Goal: Task Accomplishment & Management: Use online tool/utility

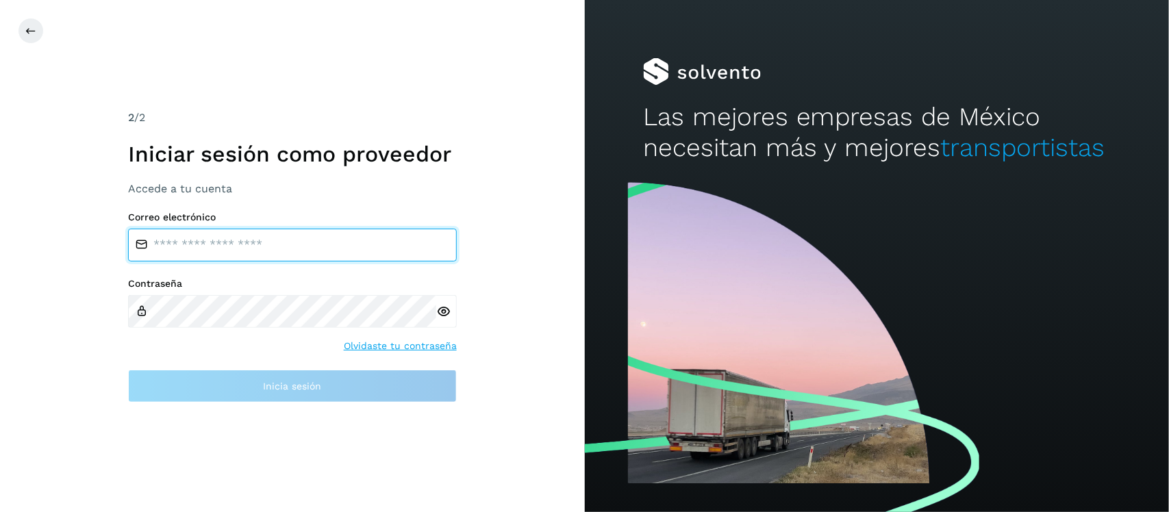
type input "**********"
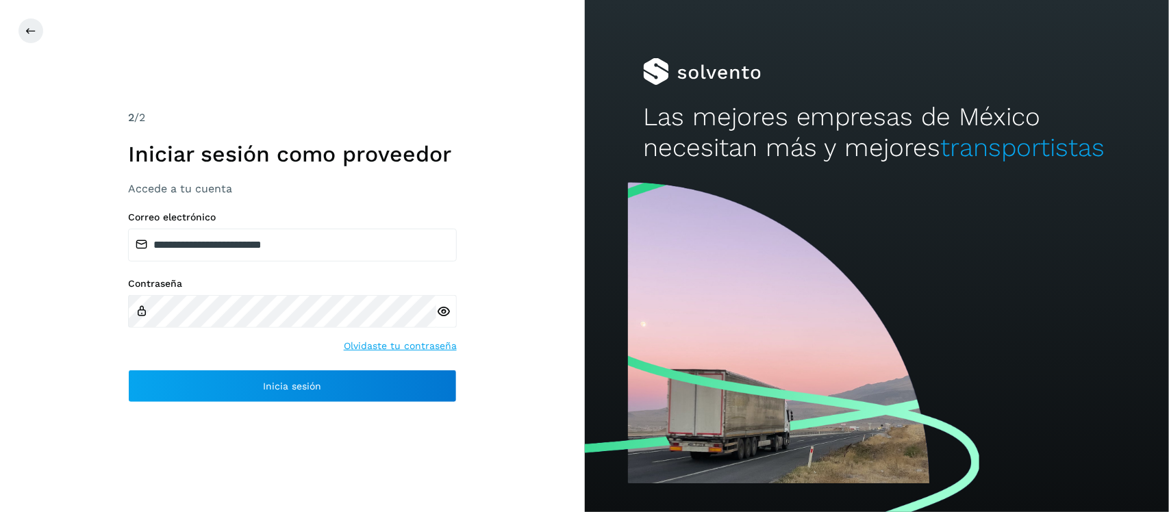
click at [443, 310] on icon at bounding box center [443, 312] width 14 height 14
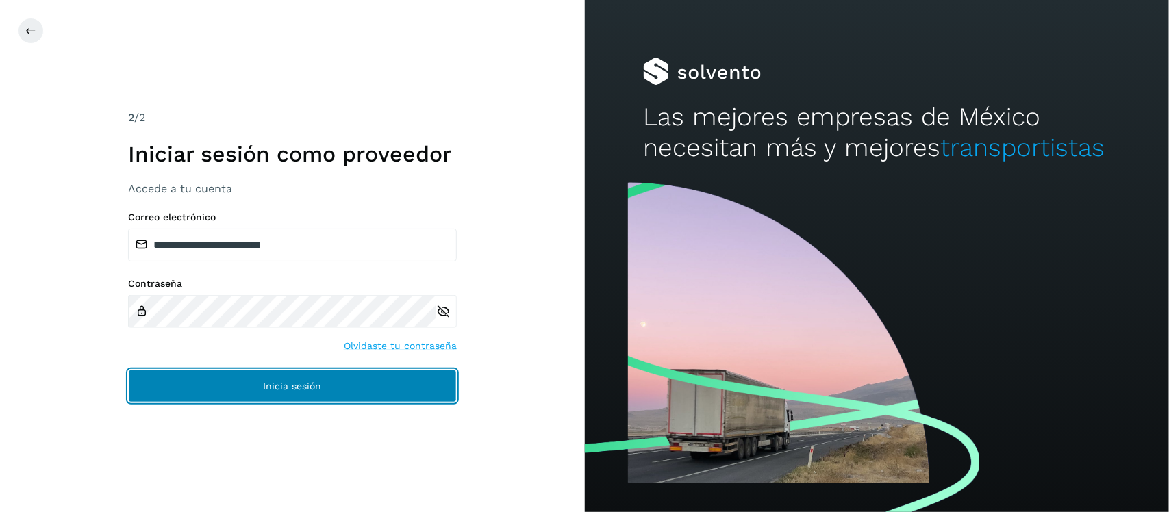
click at [258, 384] on button "Inicia sesión" at bounding box center [292, 386] width 329 height 33
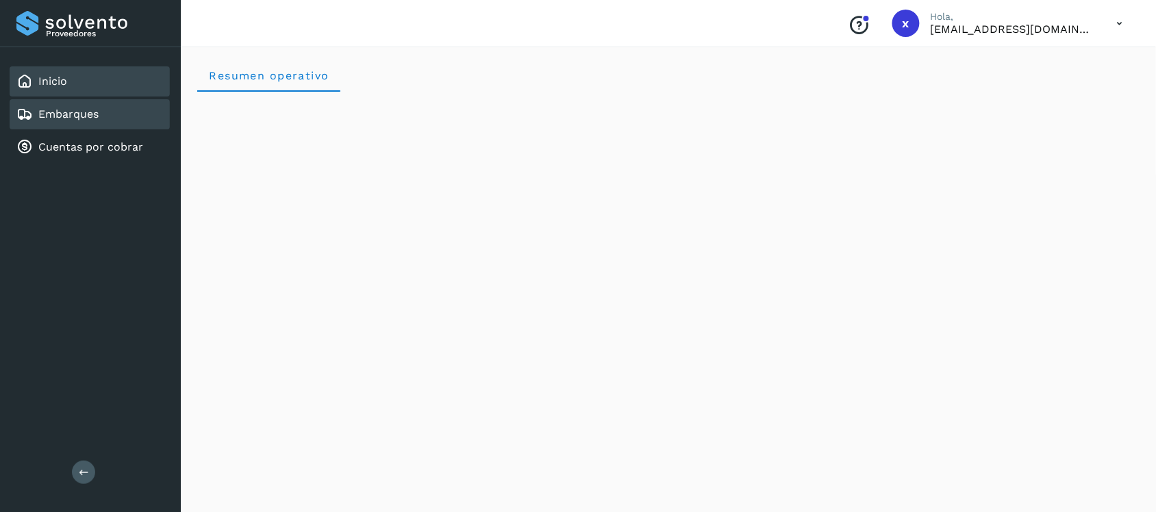
click at [105, 110] on div "Embarques" at bounding box center [90, 114] width 160 height 30
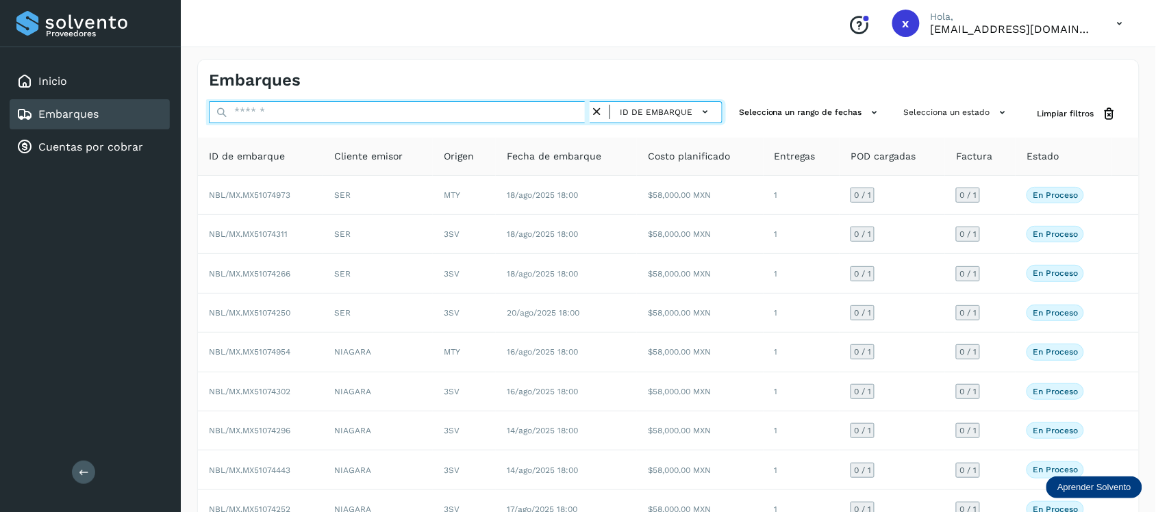
click at [300, 114] on input "text" at bounding box center [399, 112] width 381 height 22
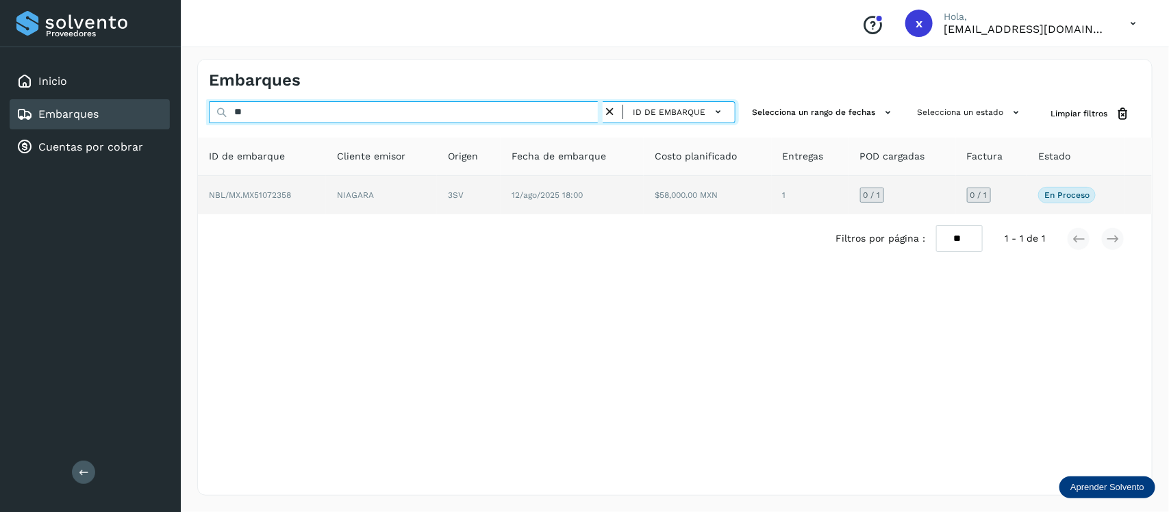
type input "*"
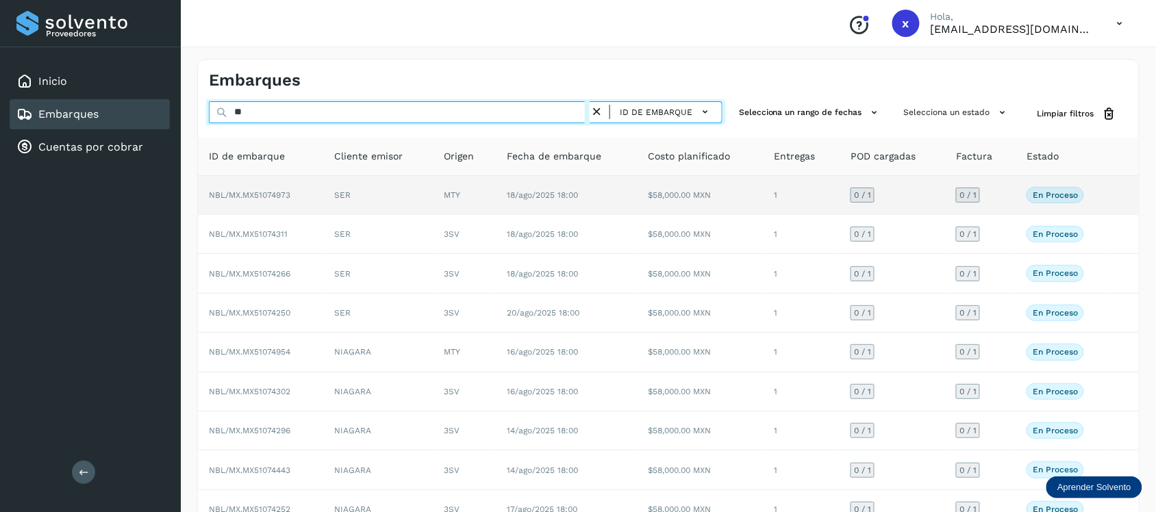
type input "*"
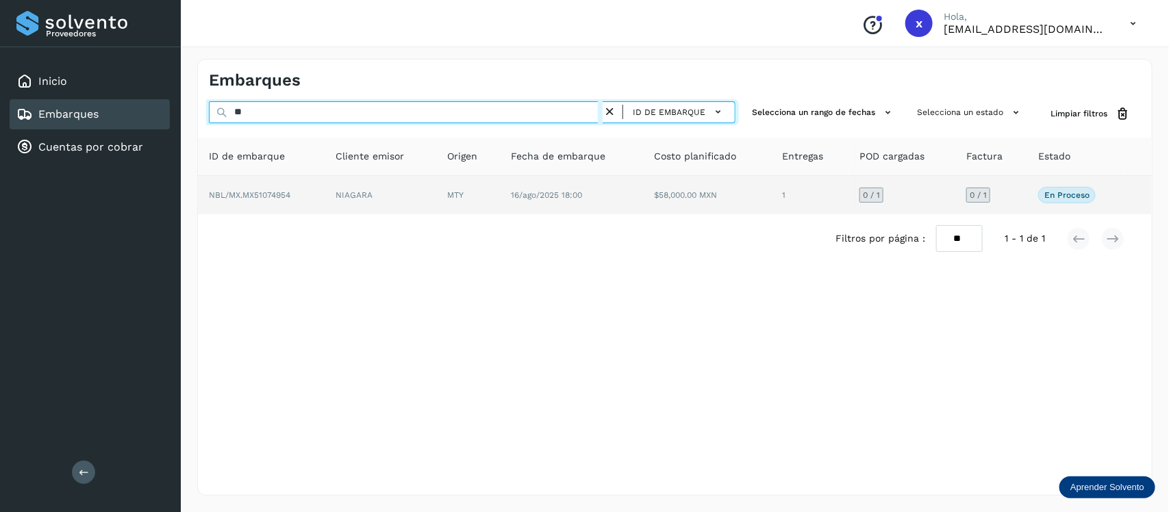
type input "*"
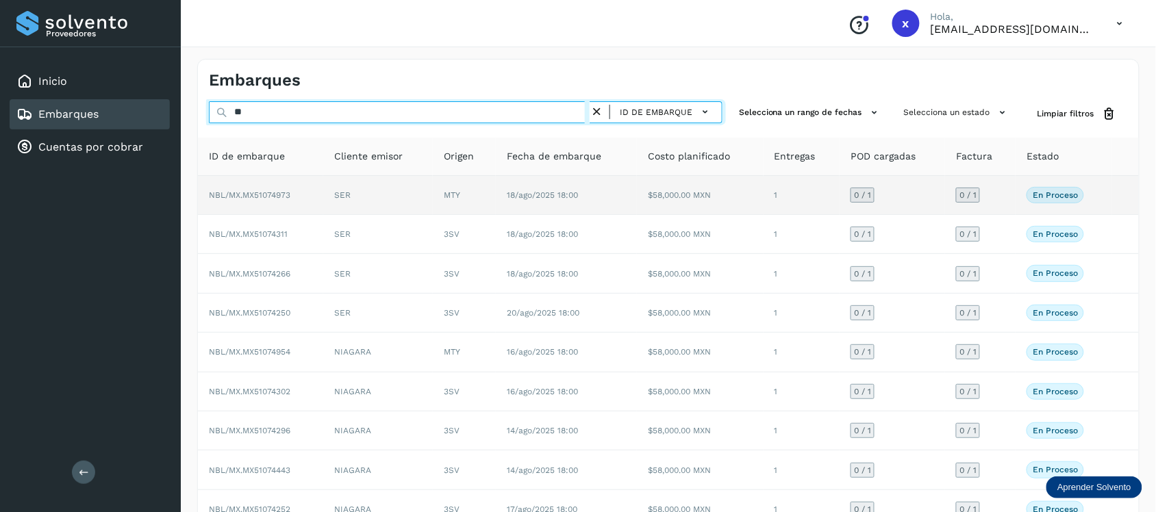
type input "*"
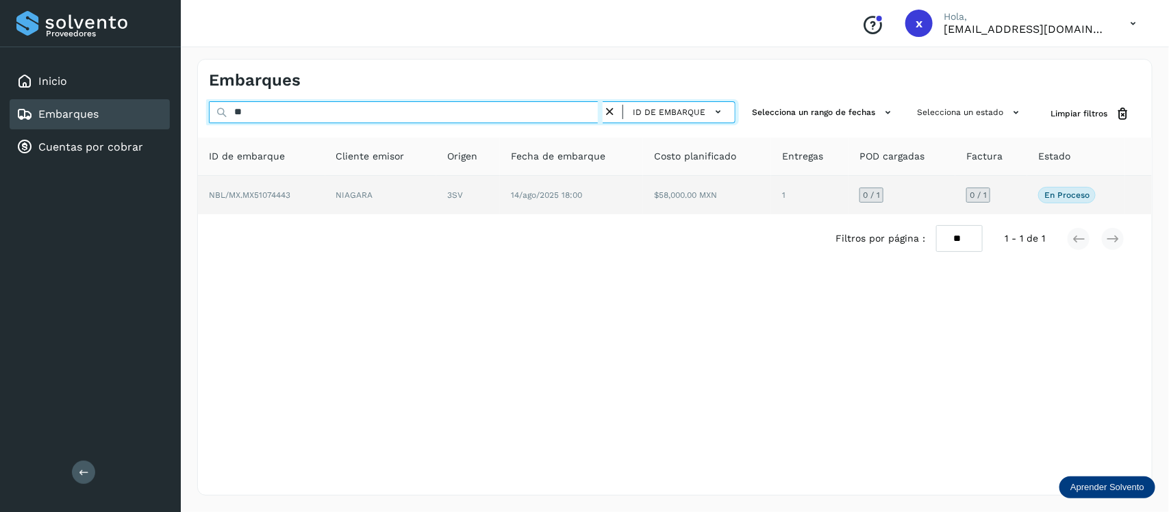
type input "*"
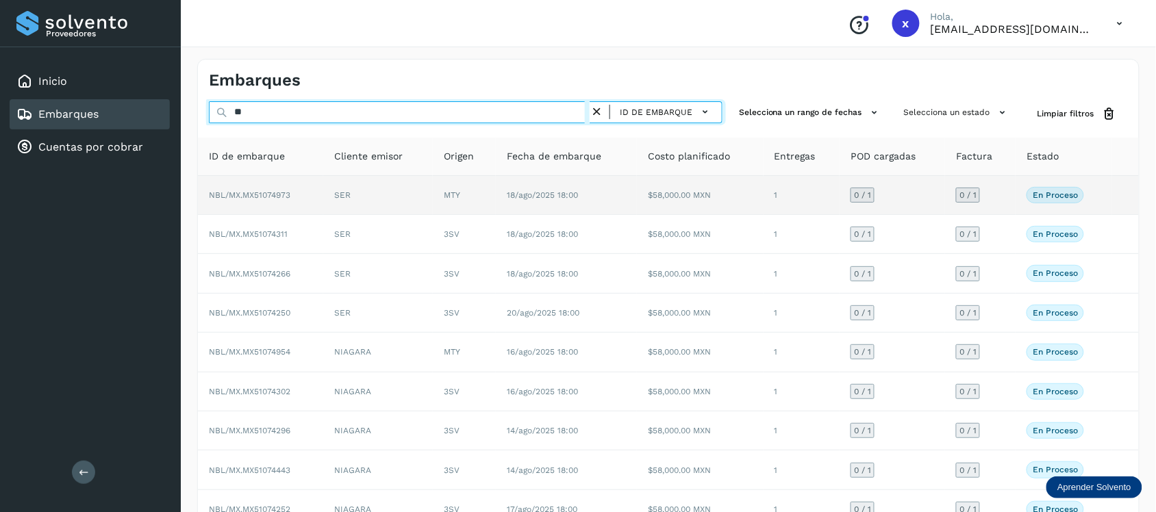
type input "*"
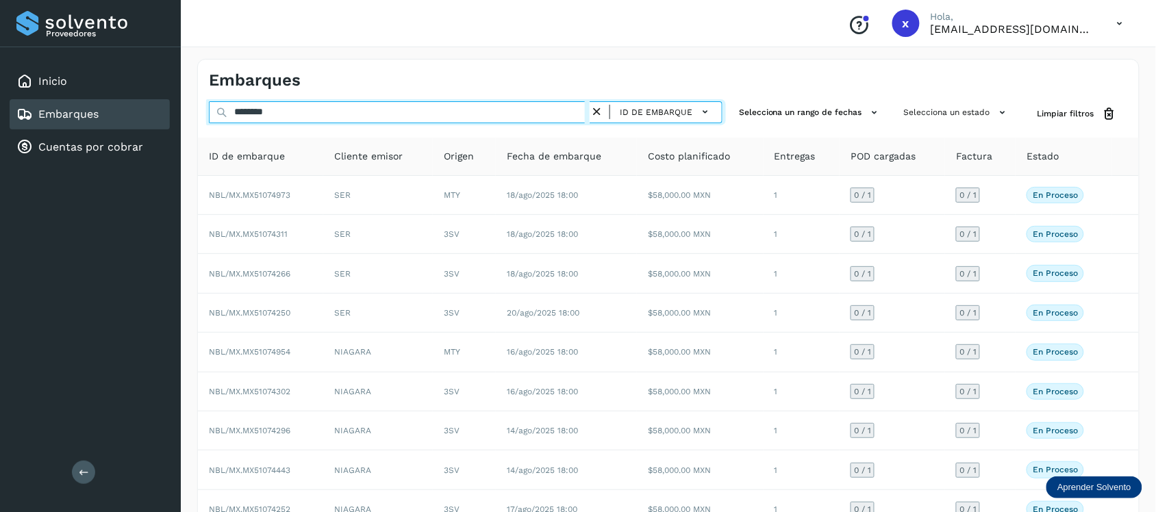
type input "********"
